Goal: Transaction & Acquisition: Purchase product/service

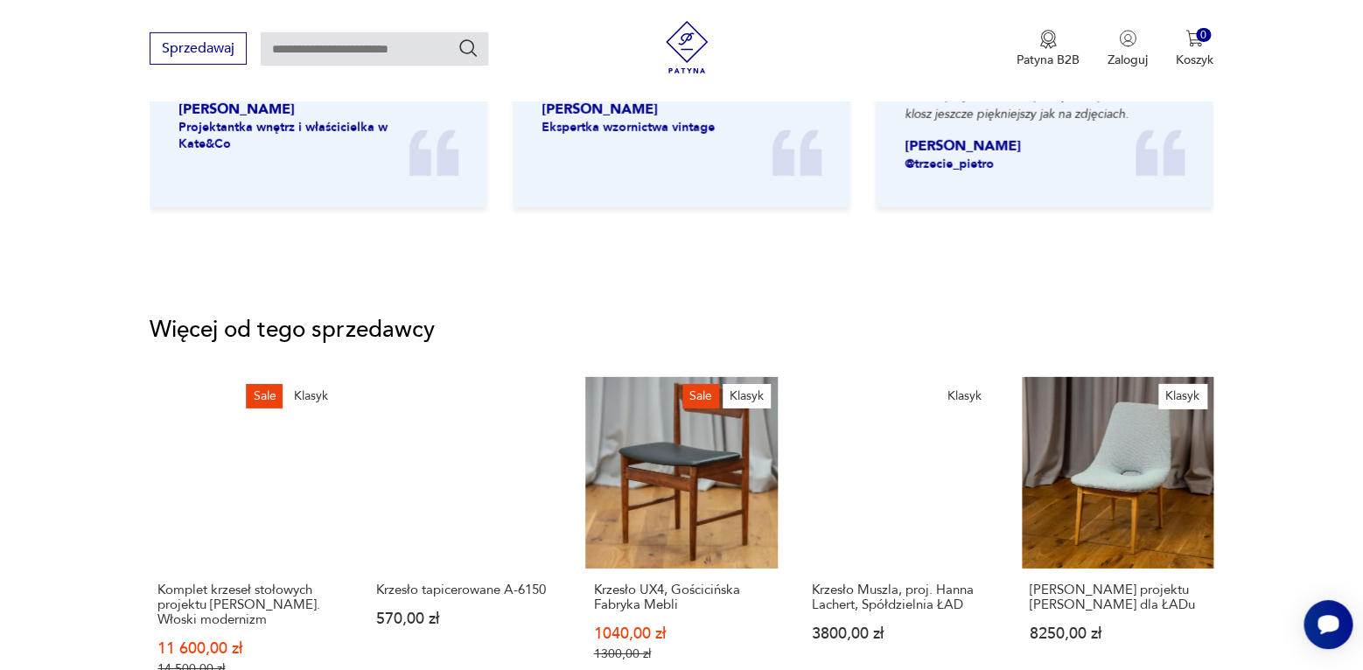
scroll to position [2072, 0]
